Goal: Navigation & Orientation: Find specific page/section

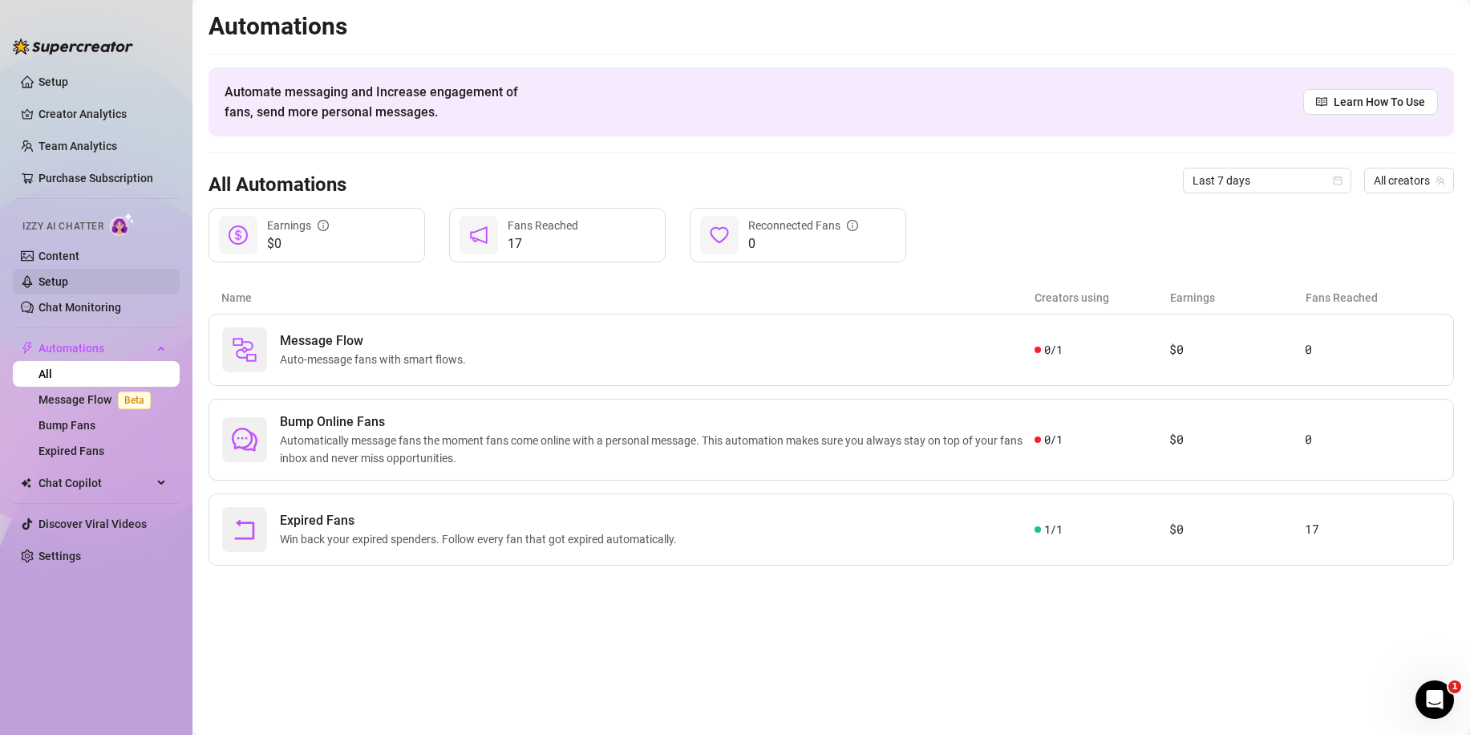
click at [59, 282] on link "Setup" at bounding box center [53, 281] width 30 height 13
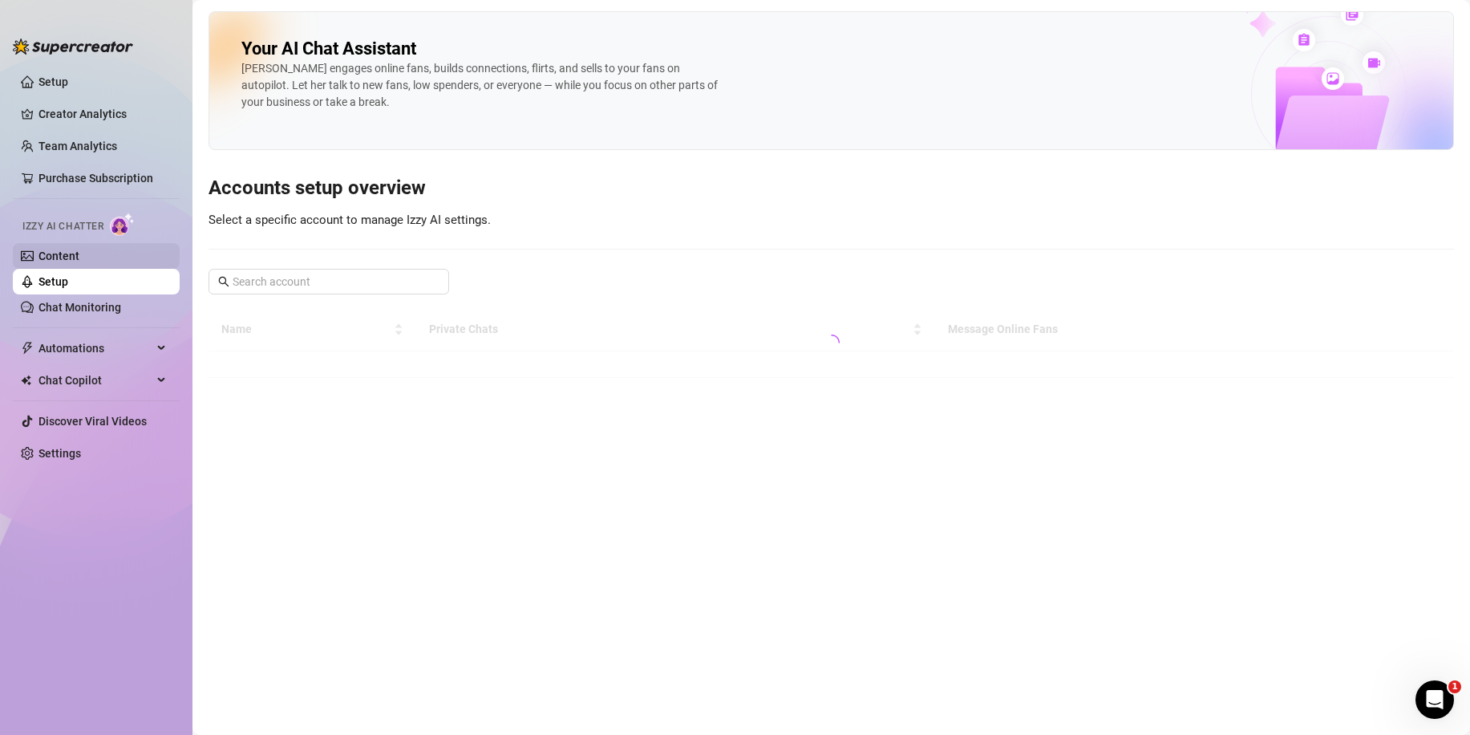
click at [59, 258] on link "Content" at bounding box center [58, 255] width 41 height 13
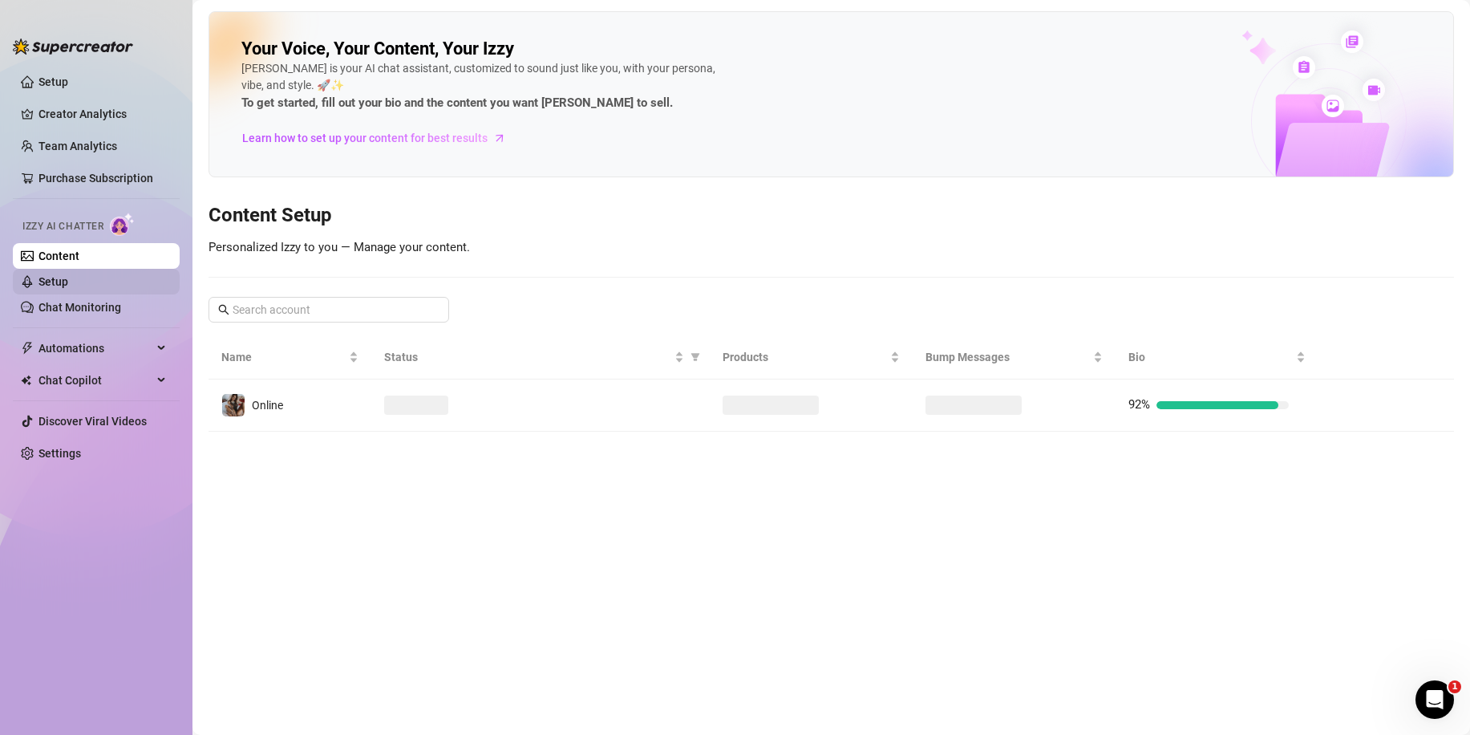
click at [60, 286] on link "Setup" at bounding box center [53, 281] width 30 height 13
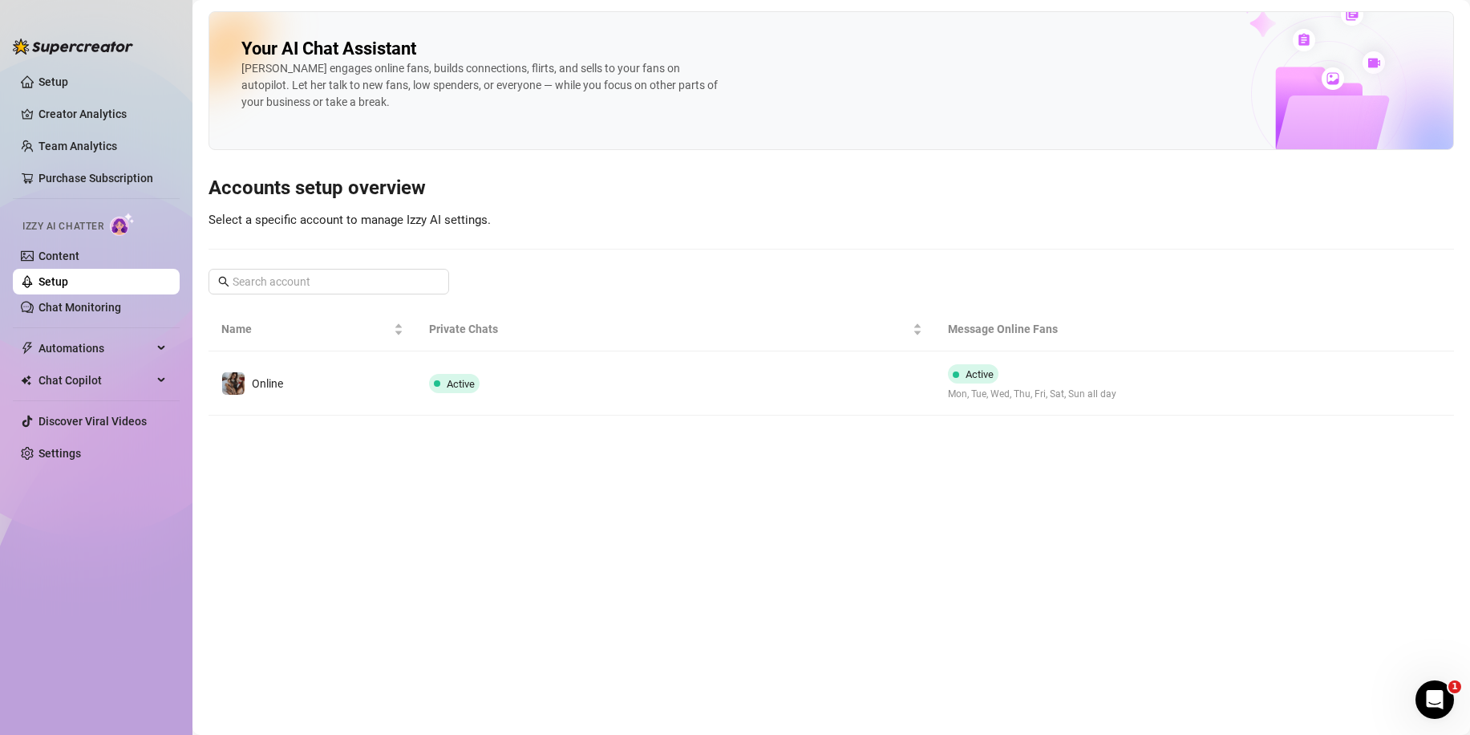
click at [450, 395] on td "Active" at bounding box center [675, 383] width 519 height 64
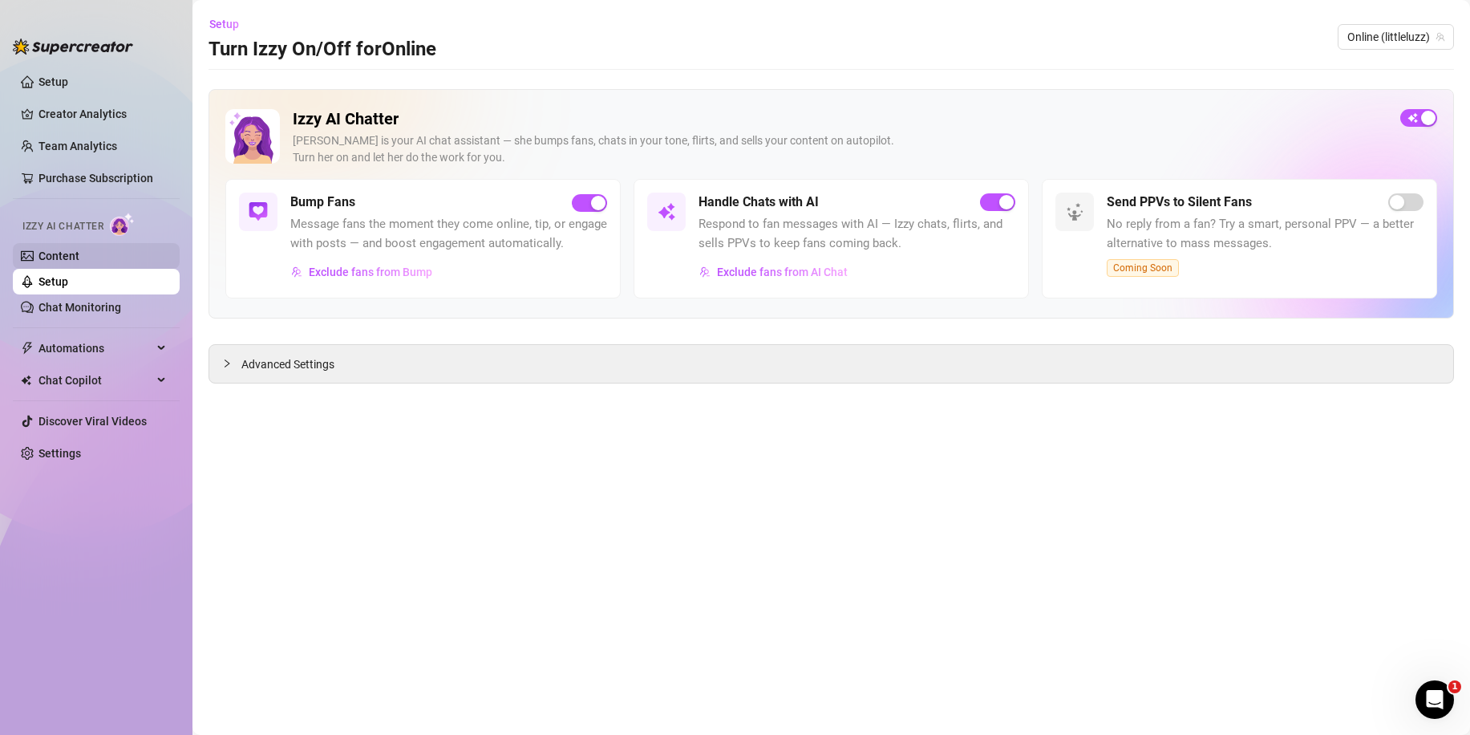
click at [71, 249] on link "Content" at bounding box center [58, 255] width 41 height 13
